Goal: Task Accomplishment & Management: Manage account settings

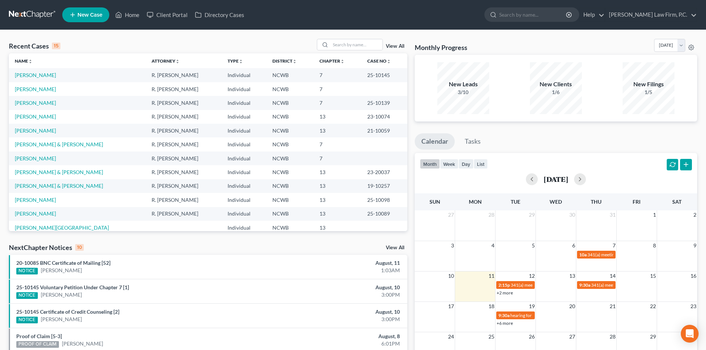
click at [197, 74] on td "R. [PERSON_NAME]" at bounding box center [184, 75] width 76 height 14
click at [103, 74] on td "[PERSON_NAME]" at bounding box center [77, 75] width 137 height 14
click at [24, 73] on link "[PERSON_NAME]" at bounding box center [35, 75] width 41 height 6
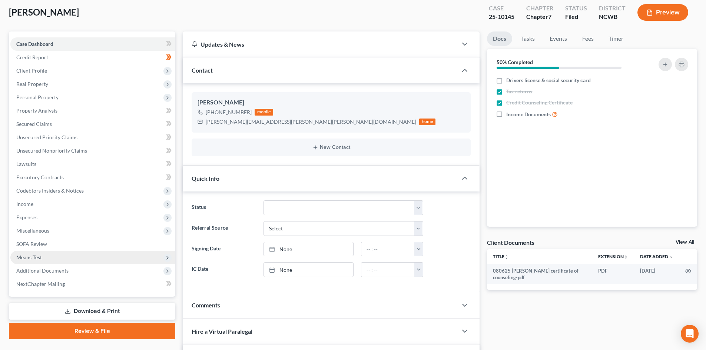
scroll to position [37, 0]
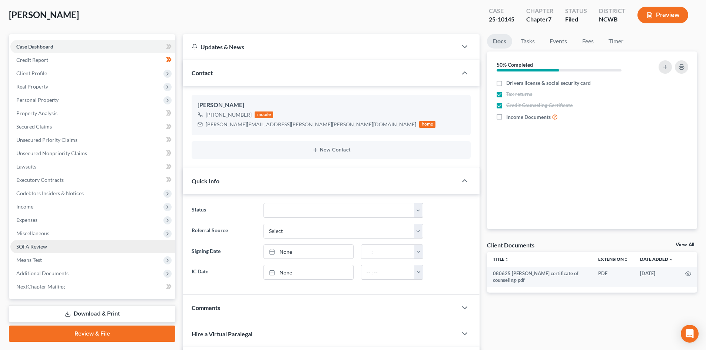
click at [46, 238] on span "SOFA Review" at bounding box center [31, 246] width 31 height 6
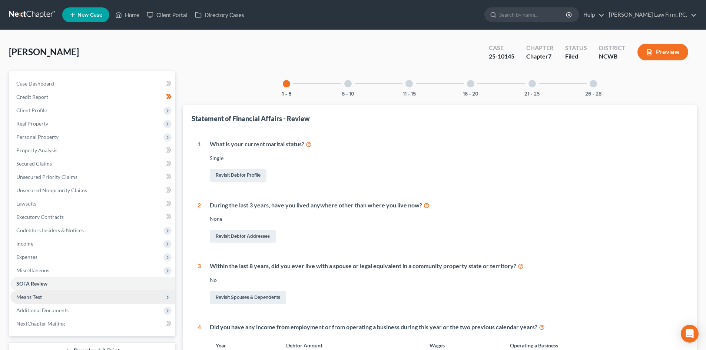
click at [55, 238] on span "Means Test" at bounding box center [92, 297] width 165 height 13
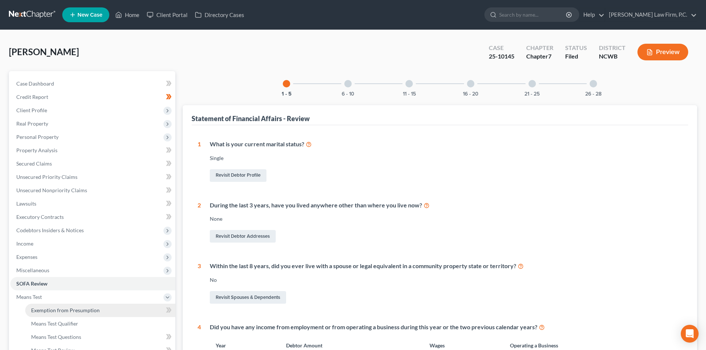
click at [51, 238] on span "Exemption from Presumption" at bounding box center [65, 310] width 69 height 6
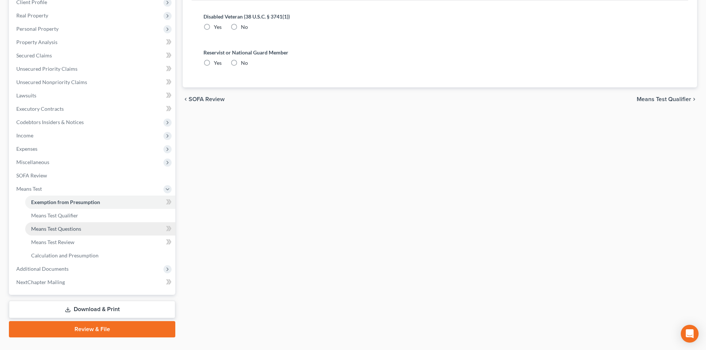
scroll to position [124, 0]
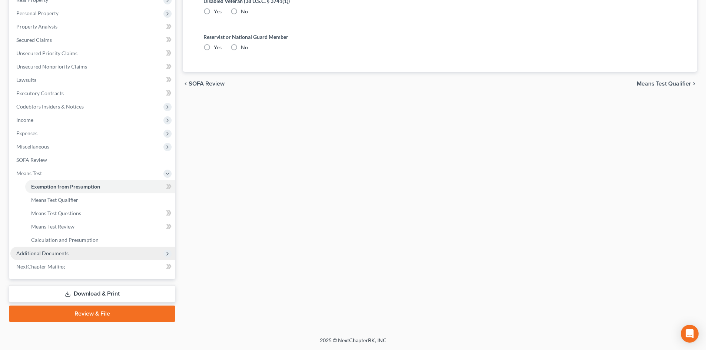
click at [52, 238] on span "Additional Documents" at bounding box center [42, 253] width 52 height 6
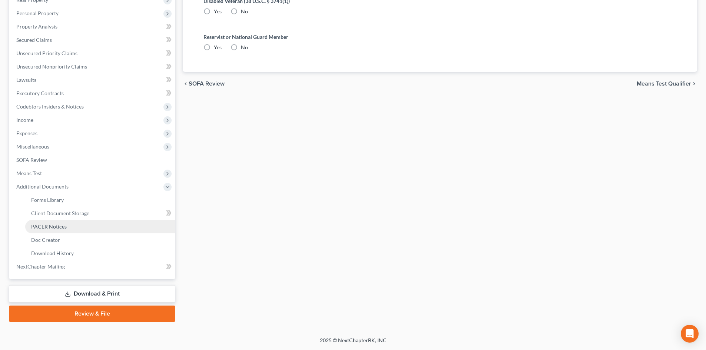
click at [57, 224] on span "PACER Notices" at bounding box center [49, 226] width 36 height 6
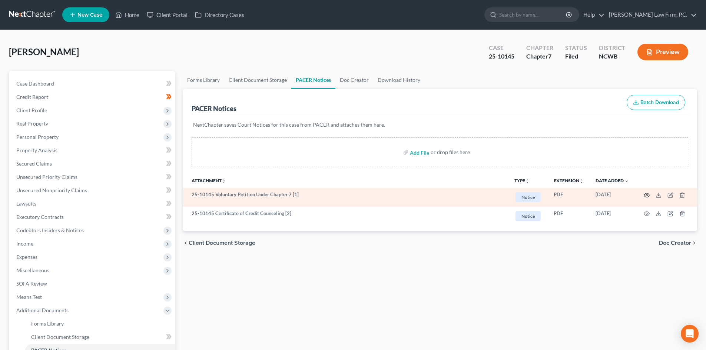
click at [366, 195] on circle "button" at bounding box center [646, 195] width 1 height 1
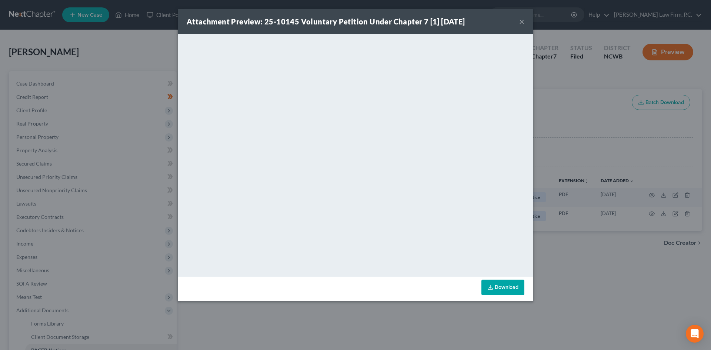
click at [366, 19] on div "Attachment Preview: 25-10145 Voluntary Petition Under Chapter 7 [1] [DATE] ×" at bounding box center [356, 21] width 356 height 25
click at [366, 17] on button "×" at bounding box center [522, 21] width 5 height 9
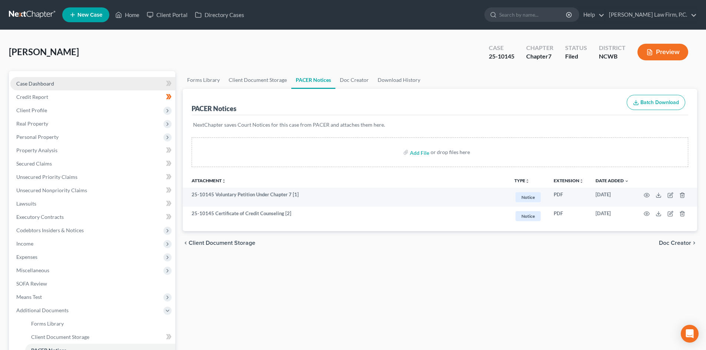
drag, startPoint x: 68, startPoint y: 84, endPoint x: 81, endPoint y: 82, distance: 13.5
click at [67, 84] on link "Case Dashboard" at bounding box center [92, 83] width 165 height 13
select select "3"
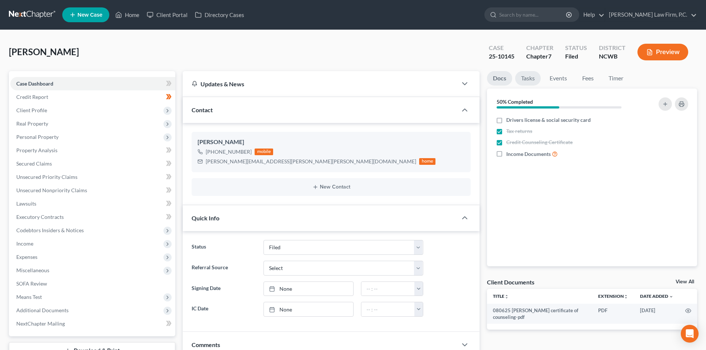
click at [366, 77] on link "Tasks" at bounding box center [528, 78] width 26 height 14
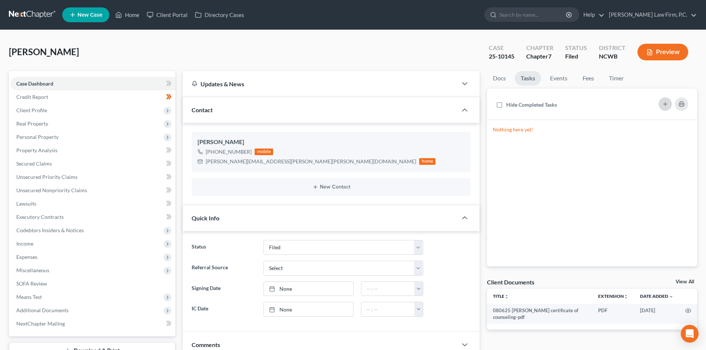
click at [366, 102] on icon "button" at bounding box center [665, 104] width 6 height 6
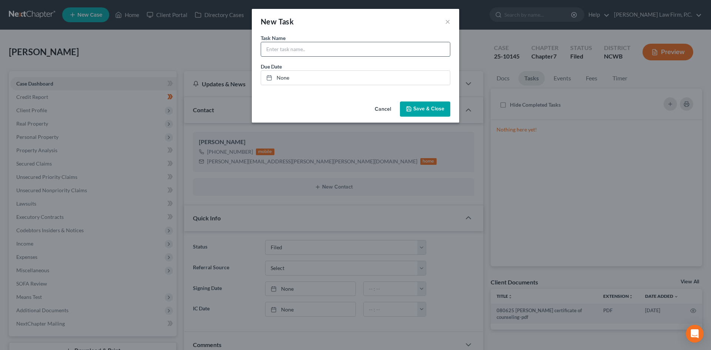
click at [291, 47] on input "text" at bounding box center [355, 49] width 189 height 14
type input "f"
type input "Finish petition before [DATE]"
type input "[DATE]"
click at [303, 74] on link "None" at bounding box center [355, 78] width 189 height 14
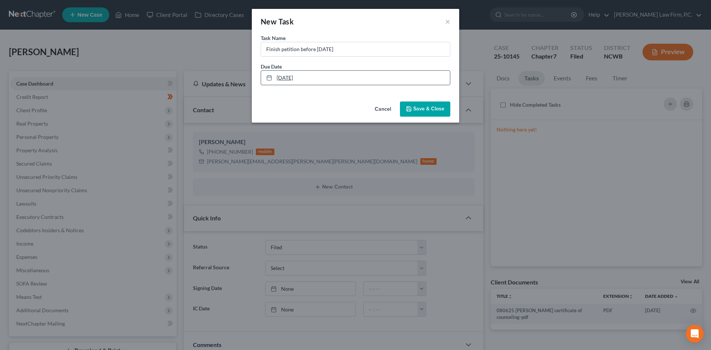
click at [342, 75] on link "[DATE]" at bounding box center [355, 78] width 189 height 14
click at [366, 107] on span "Save & Close" at bounding box center [429, 109] width 31 height 6
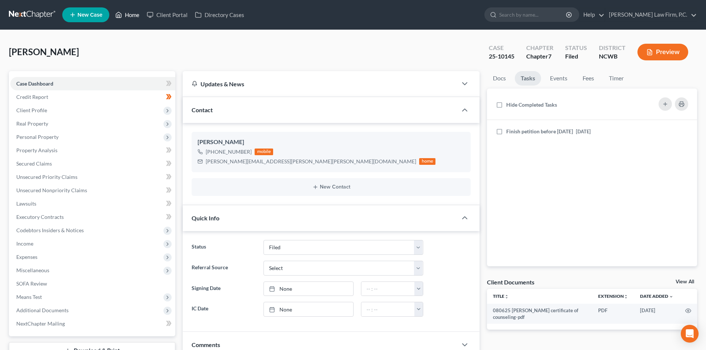
click at [129, 13] on link "Home" at bounding box center [127, 14] width 31 height 13
